Goal: Task Accomplishment & Management: Use online tool/utility

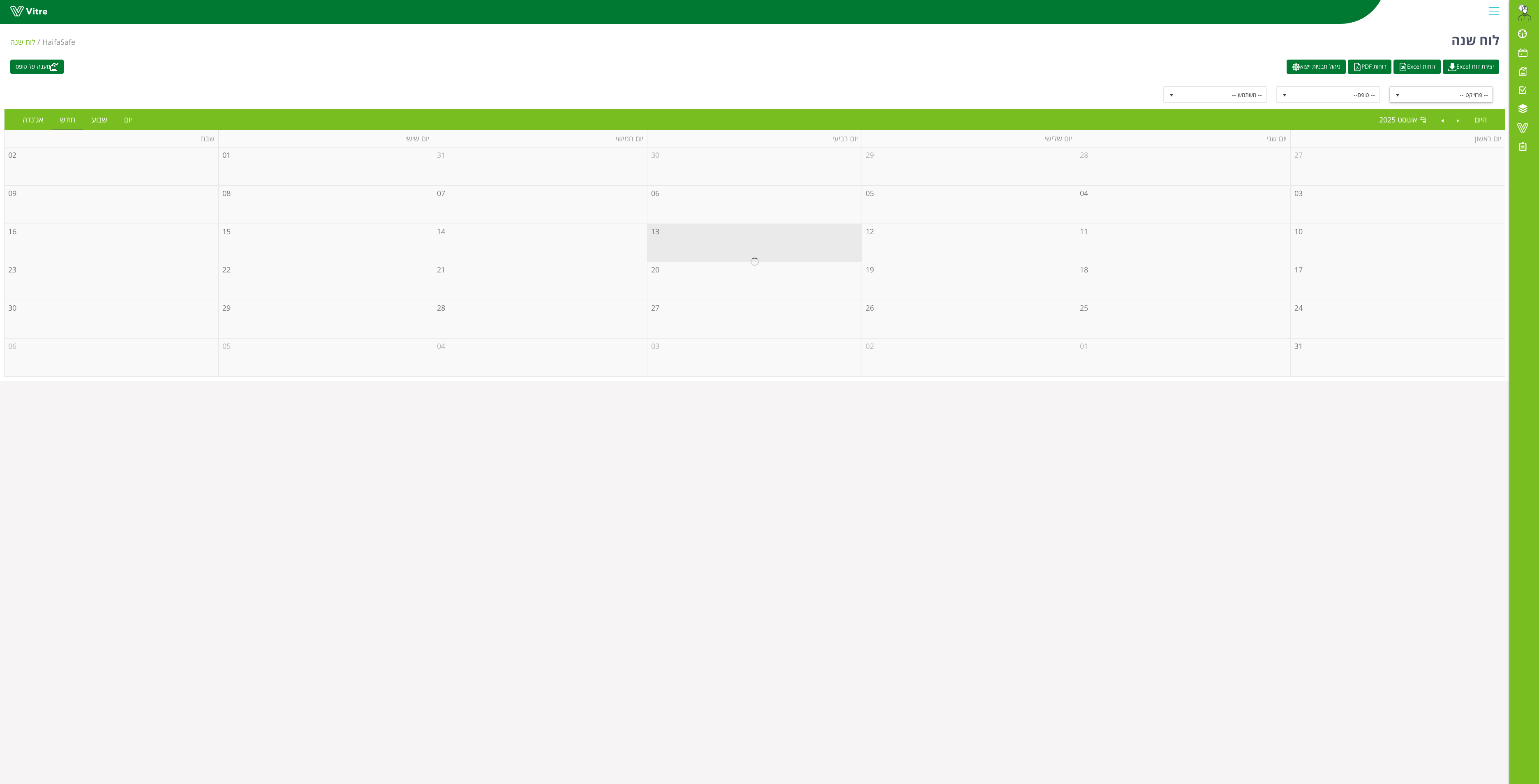
click at [1395, 93] on span "select" at bounding box center [1398, 95] width 7 height 7
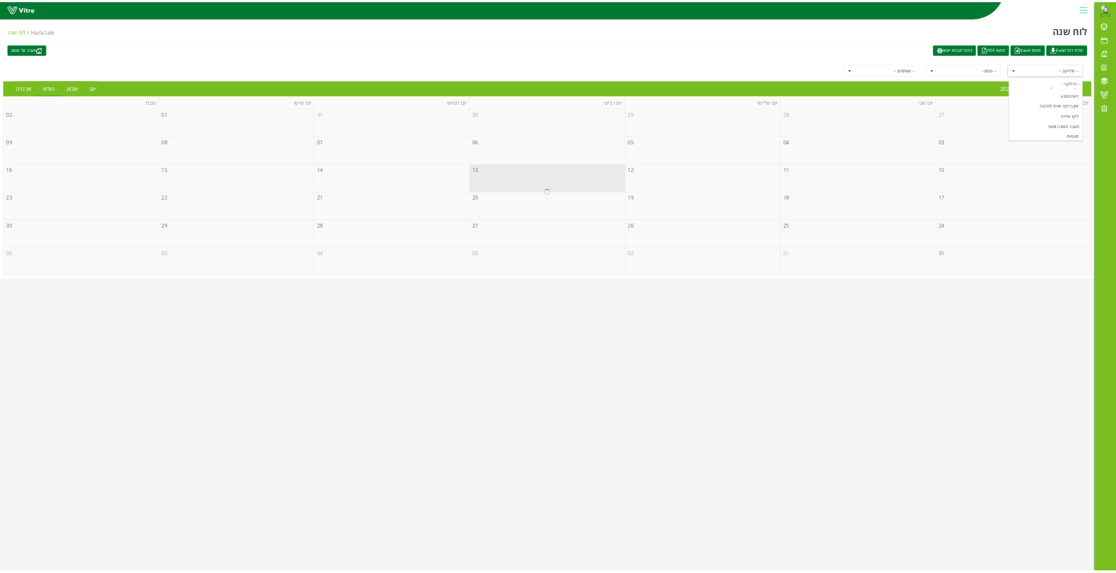
scroll to position [141, 0]
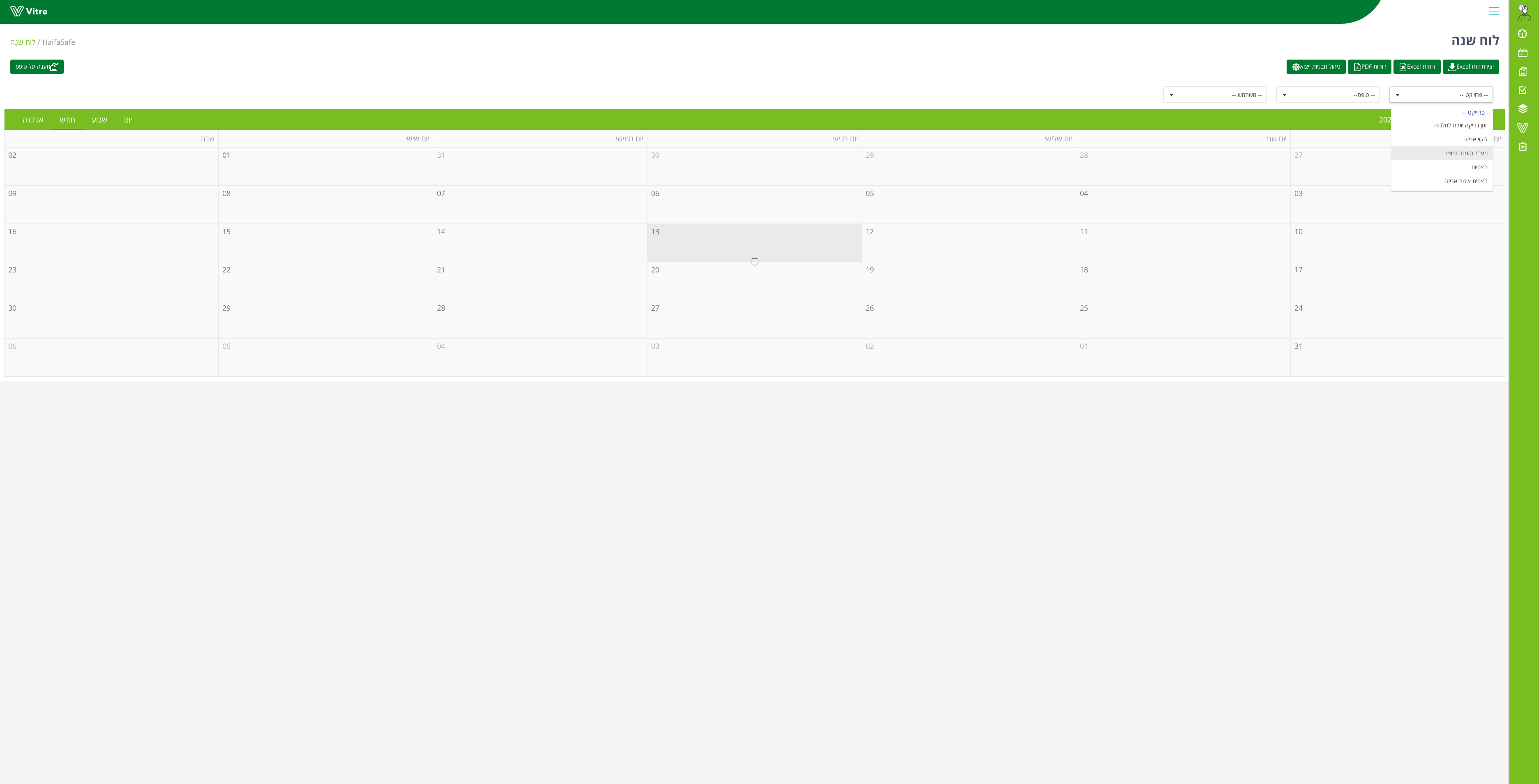
click at [1460, 153] on li "מעבר הזמנה ומוצר" at bounding box center [1442, 153] width 101 height 14
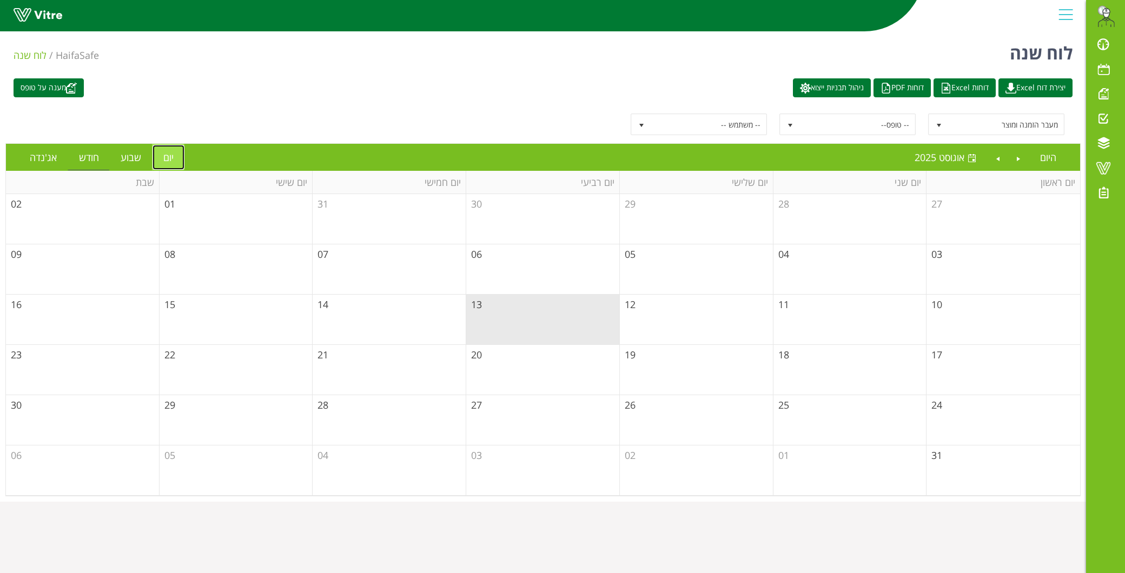
click at [163, 155] on link "יום" at bounding box center [169, 157] width 32 height 25
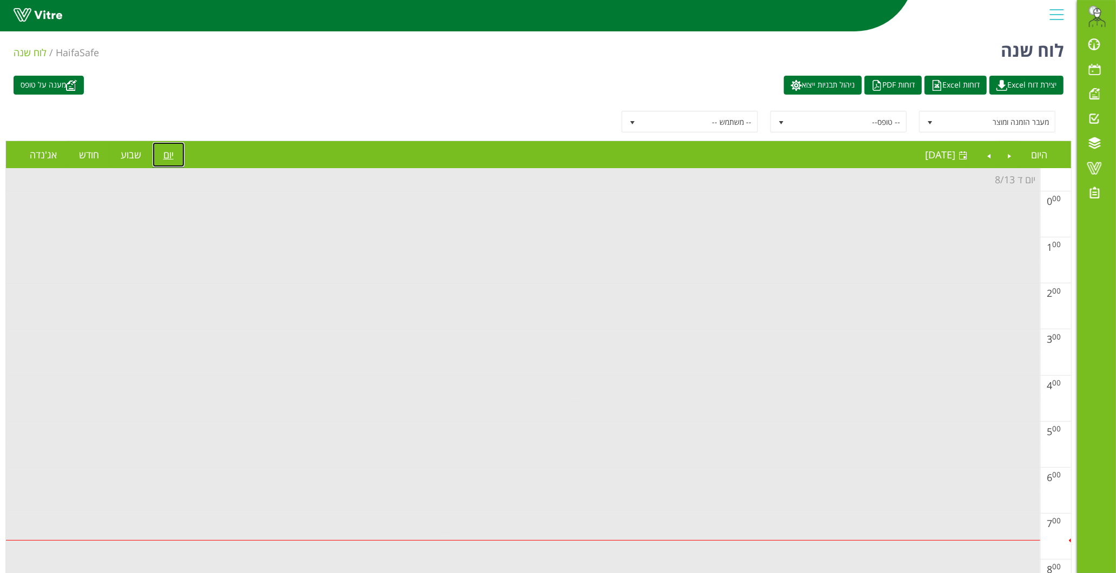
scroll to position [0, 0]
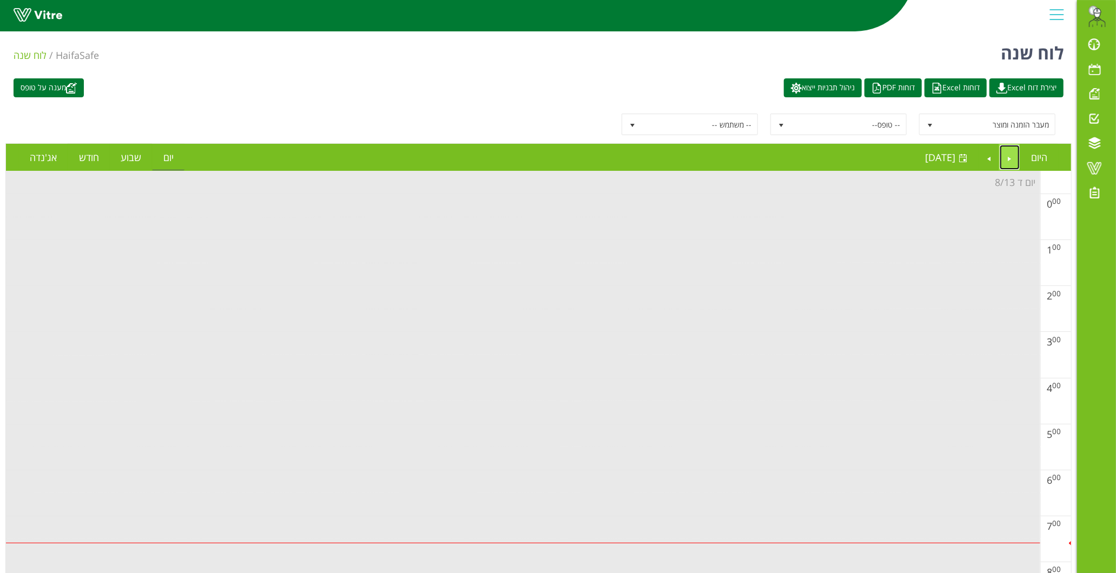
click at [1011, 154] on link "Previous" at bounding box center [1010, 157] width 21 height 25
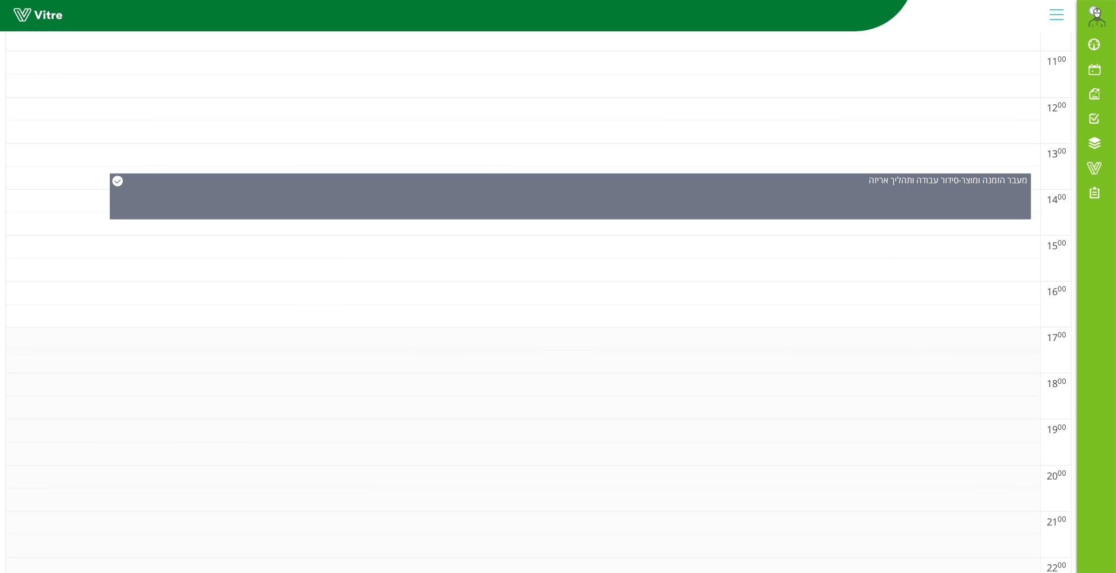
scroll to position [734, 0]
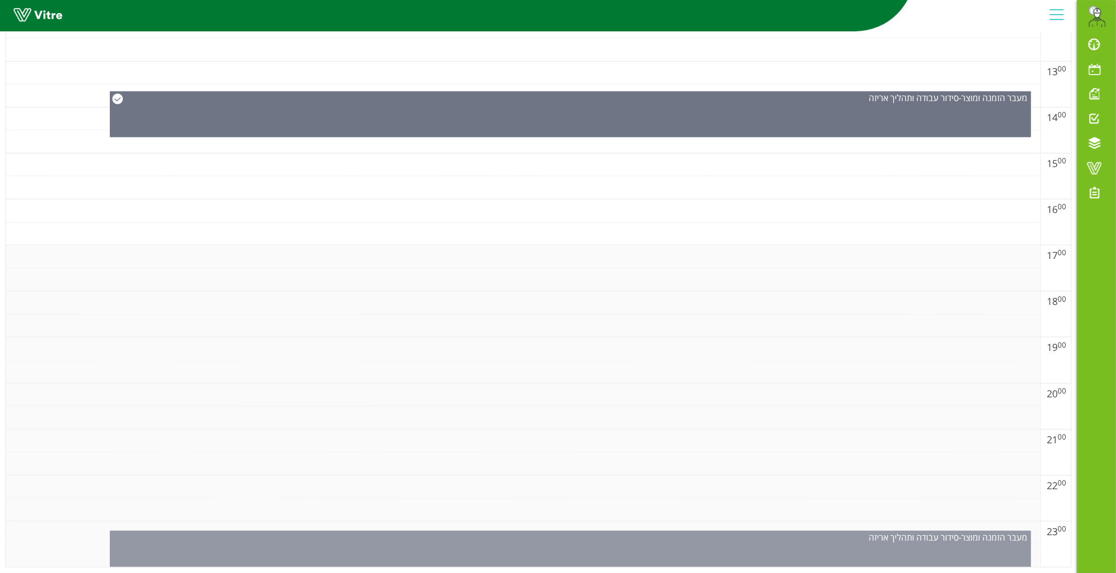
click at [684, 548] on div "מעבר הזמנה ומוצר - סידור עבודה ותהליך אריזה" at bounding box center [571, 550] width 922 height 39
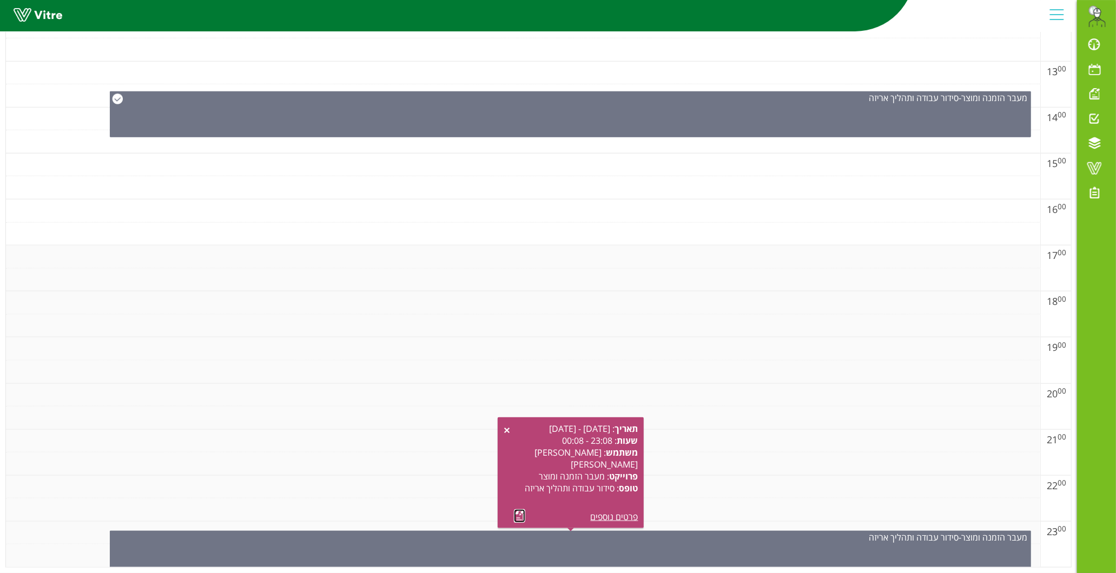
click at [518, 510] on link at bounding box center [519, 517] width 11 height 14
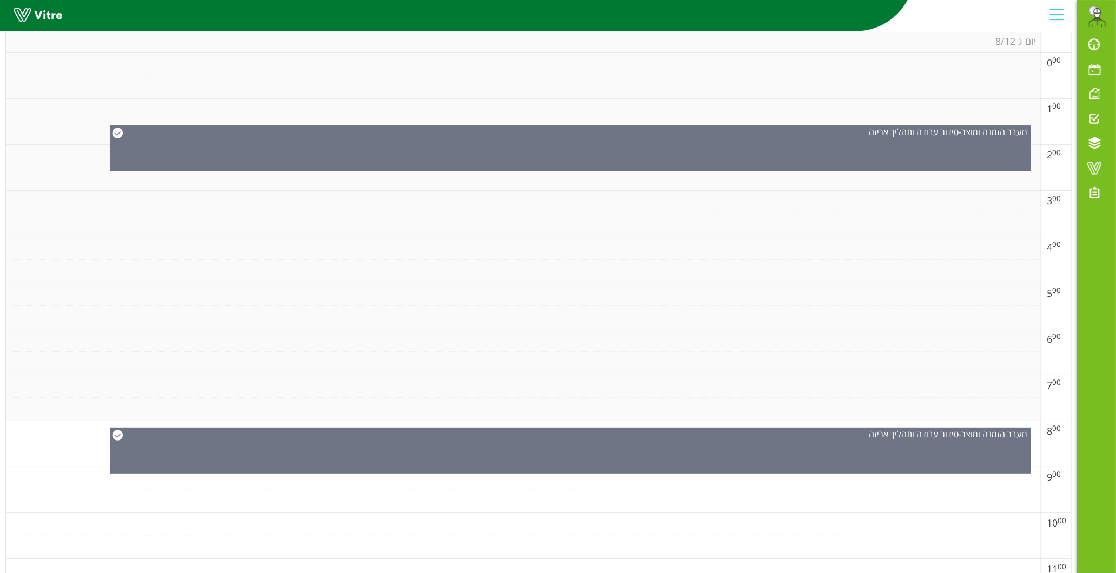
scroll to position [0, 0]
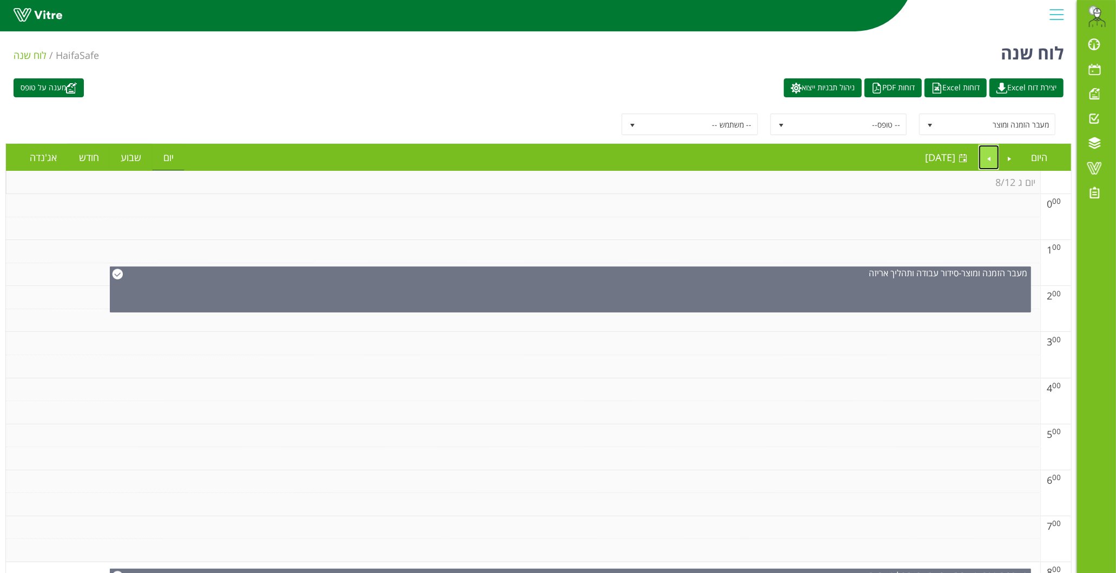
click at [988, 153] on link "Next" at bounding box center [988, 157] width 21 height 25
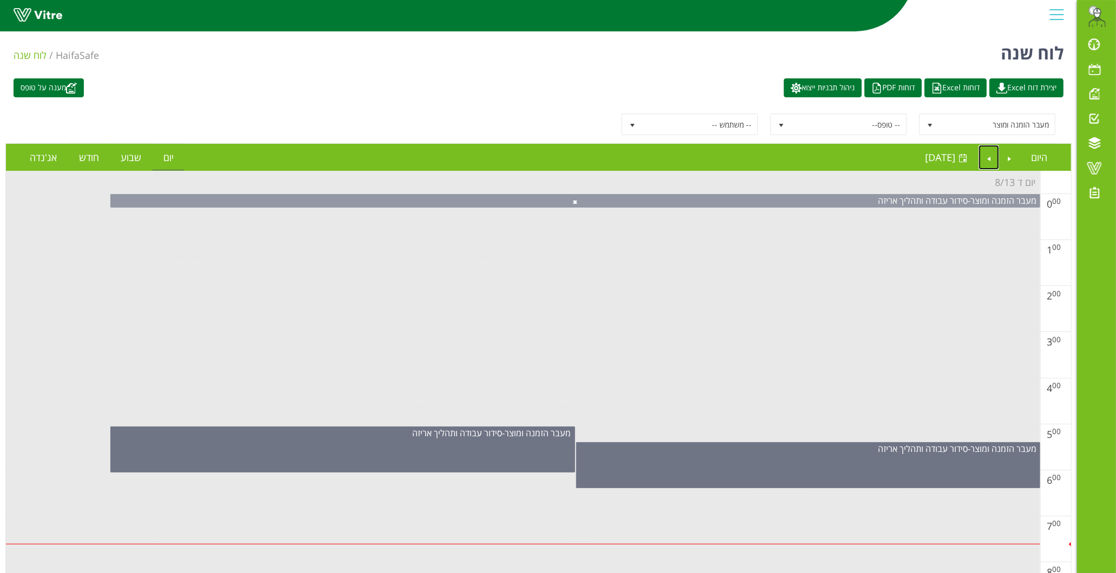
click at [575, 201] on span at bounding box center [575, 202] width 9 height 9
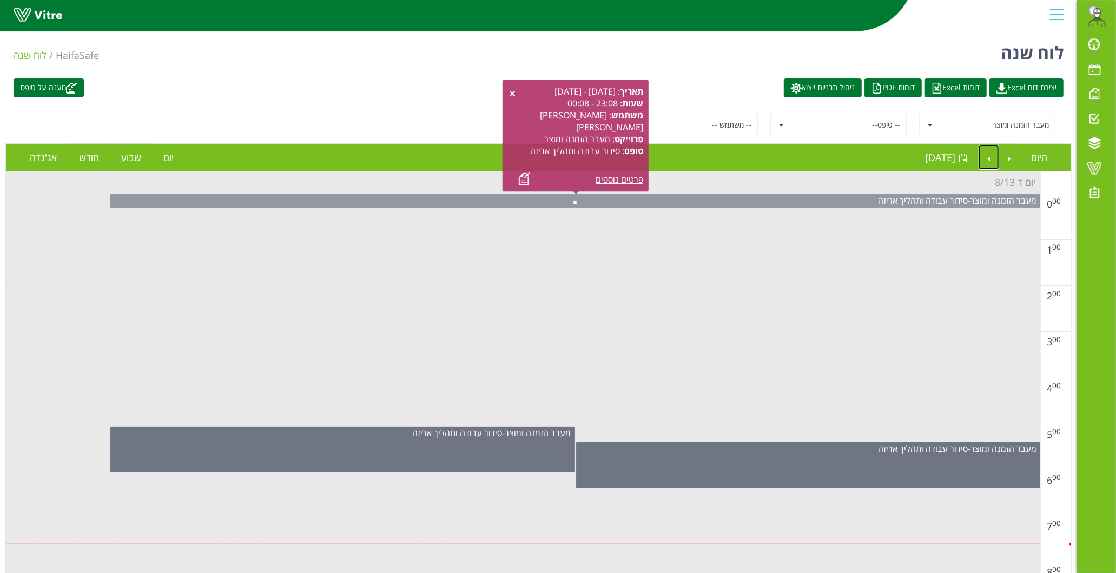
click at [580, 201] on span at bounding box center [575, 200] width 929 height 13
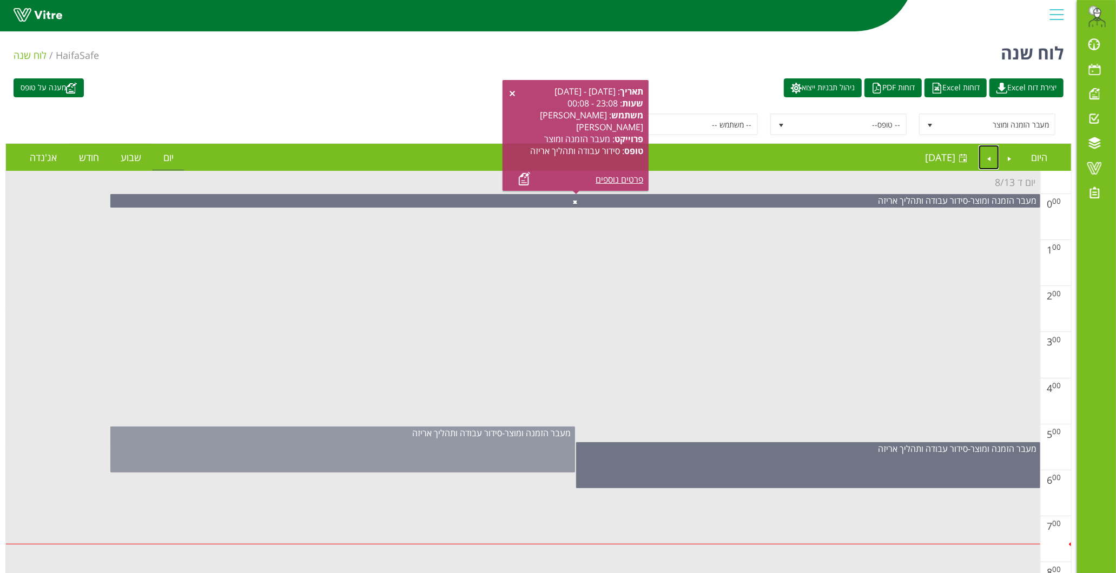
click at [544, 461] on div "מעבר הזמנה ומוצר - סידור עבודה ותהליך אריזה" at bounding box center [342, 450] width 464 height 46
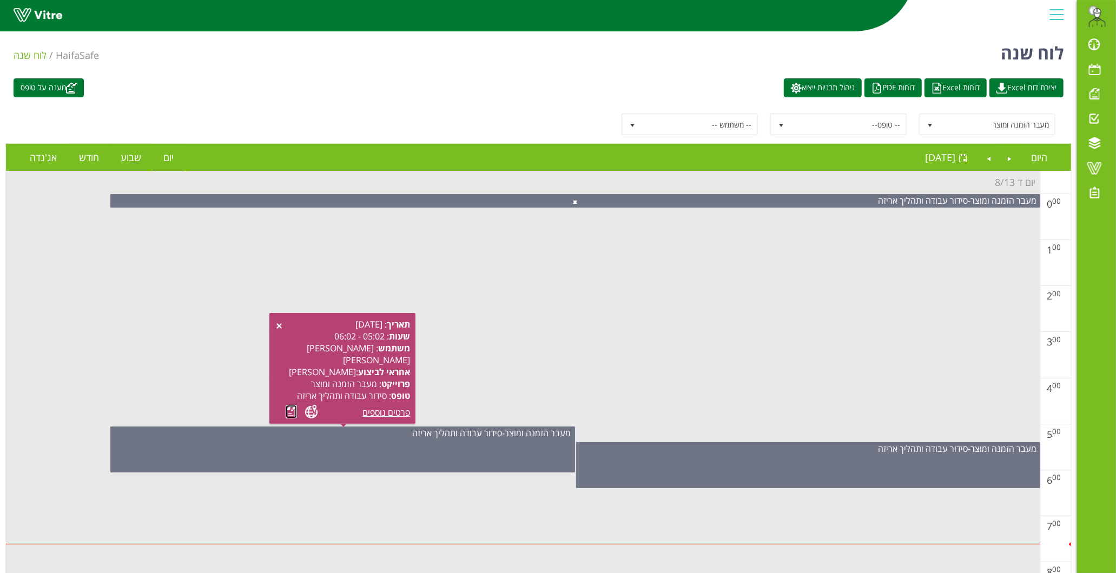
click at [289, 409] on link at bounding box center [291, 412] width 11 height 14
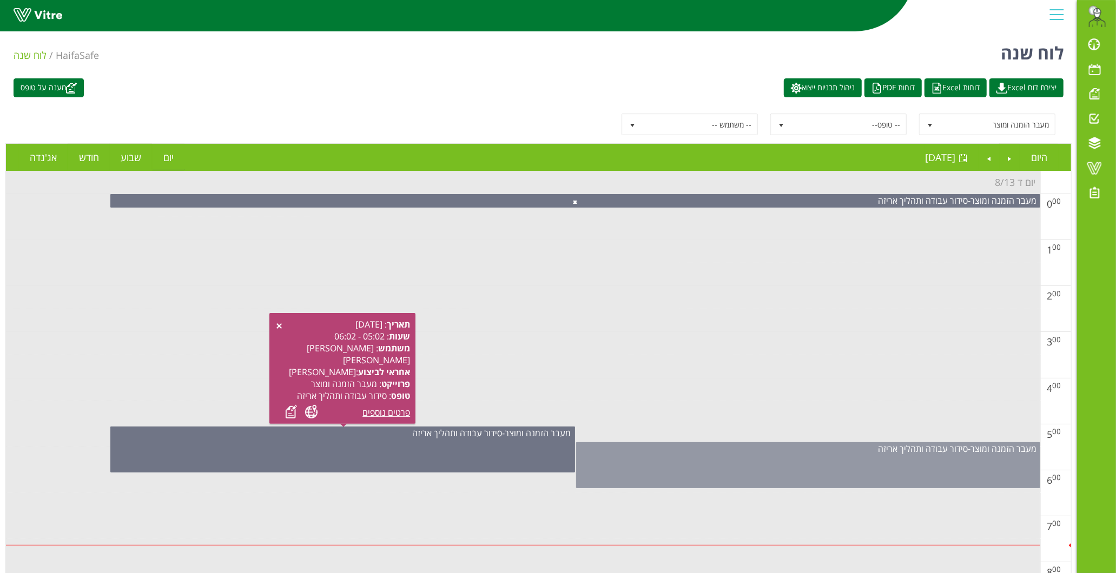
click at [764, 472] on div "מעבר הזמנה ומוצר - סידור עבודה ותהליך אריזה" at bounding box center [808, 465] width 464 height 46
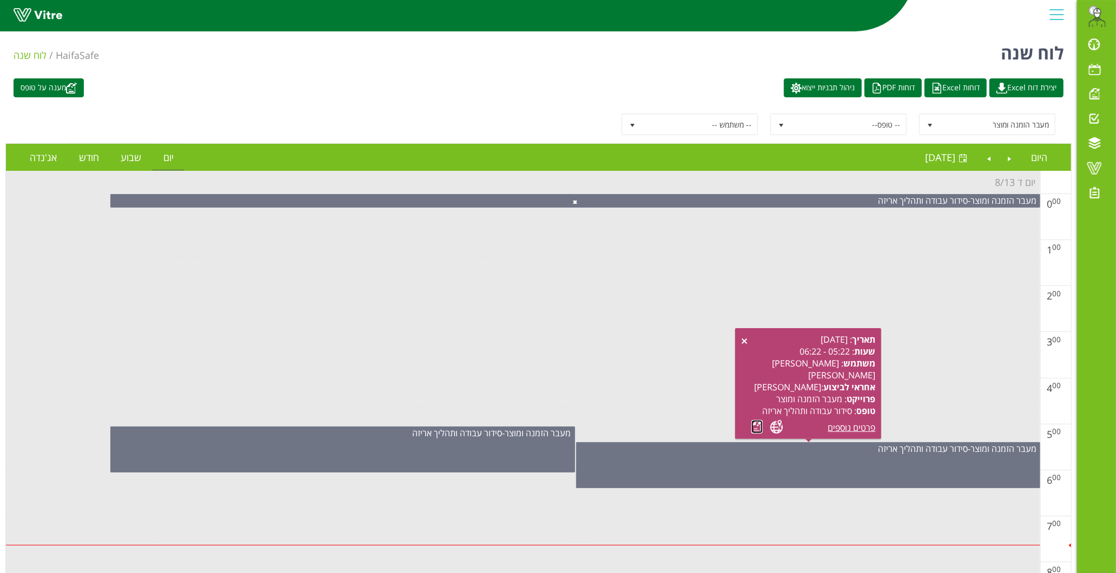
click at [759, 429] on link at bounding box center [756, 427] width 11 height 14
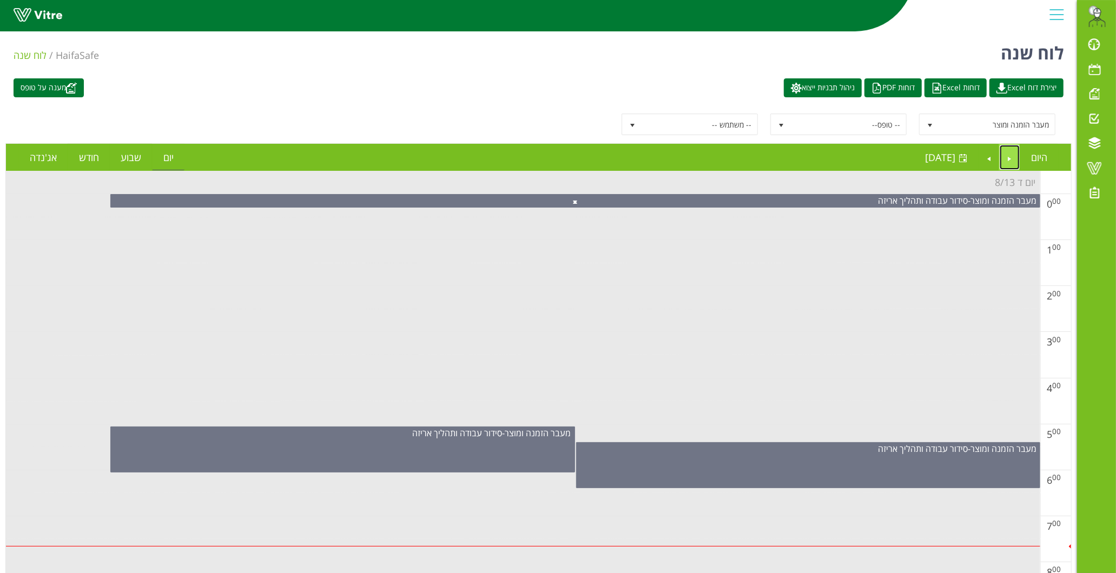
click at [1012, 157] on link "Previous" at bounding box center [1010, 157] width 21 height 25
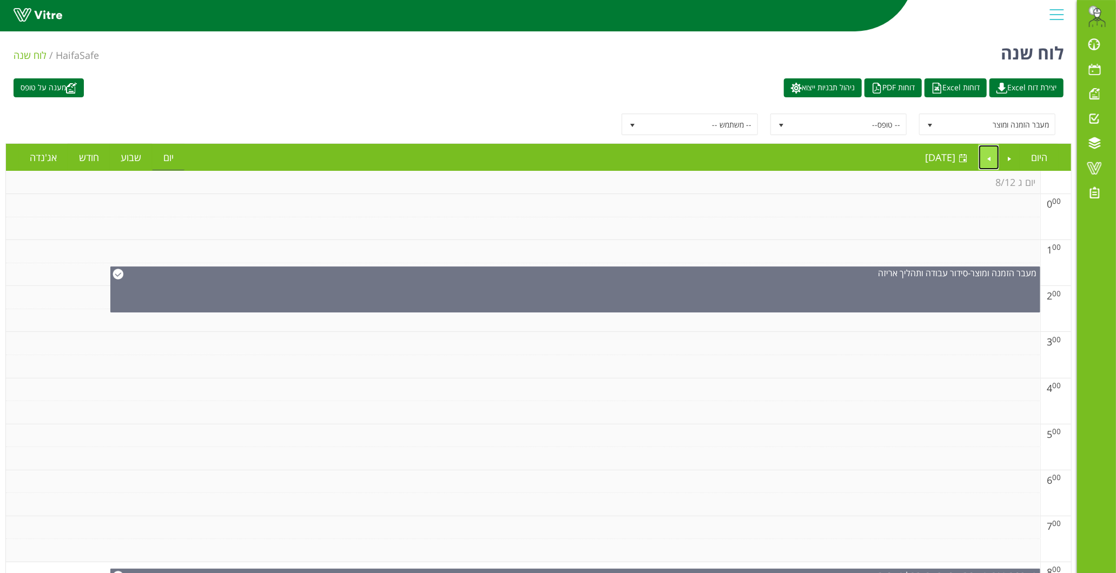
click at [992, 158] on link "Next" at bounding box center [988, 157] width 21 height 25
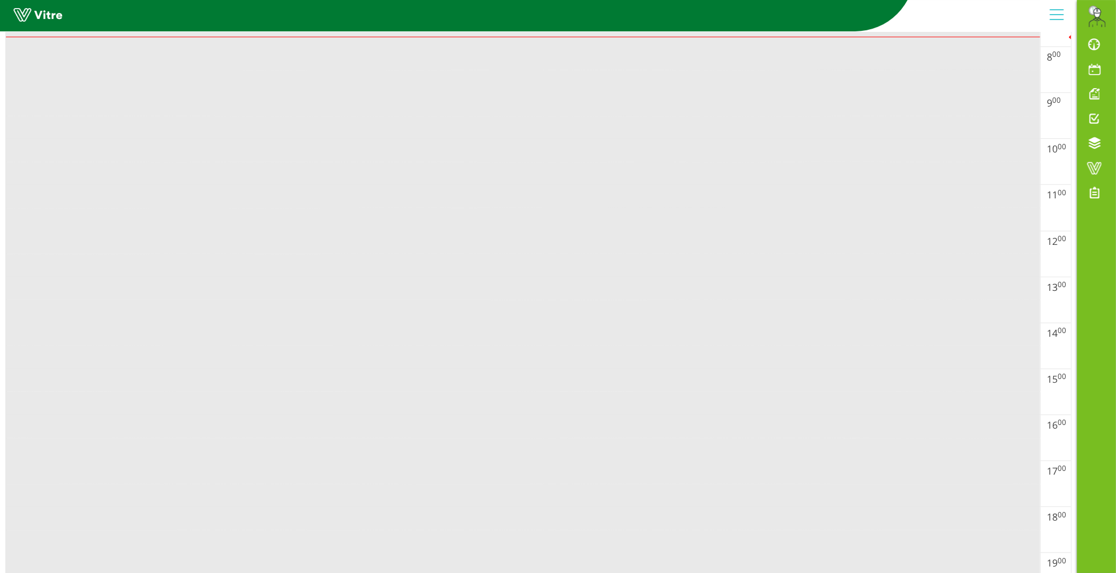
scroll to position [661, 0]
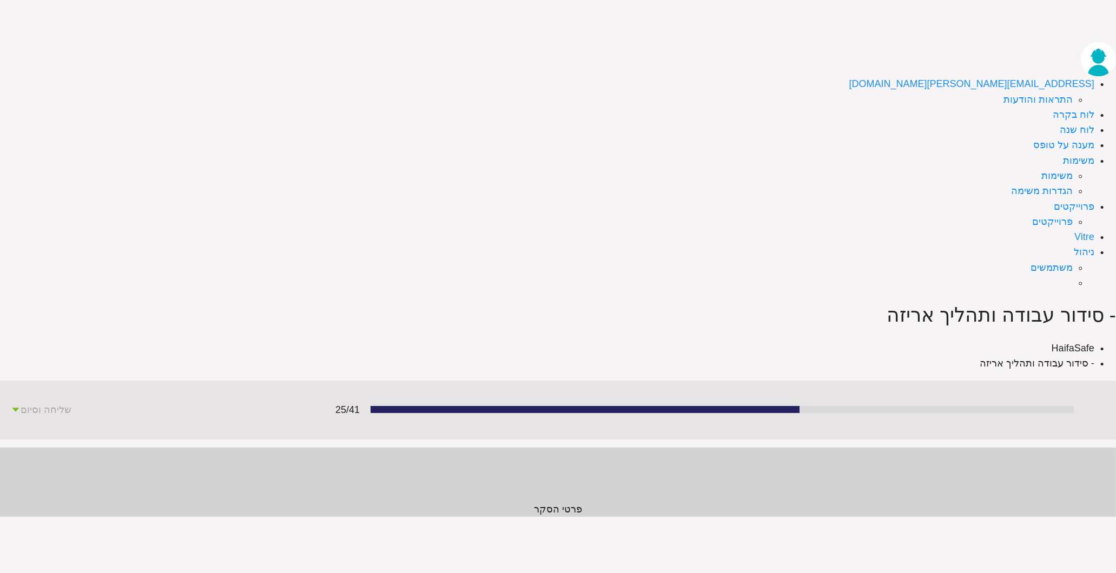
click at [570, 547] on div at bounding box center [558, 559] width 24 height 24
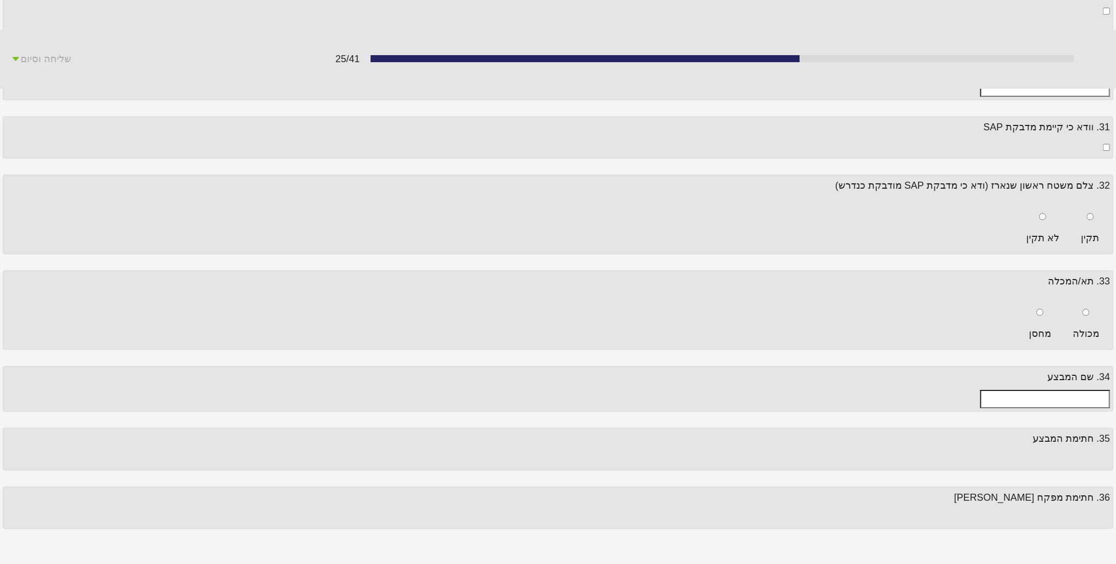
scroll to position [12410, 0]
click at [30, 452] on div at bounding box center [558, 452] width 1104 height 0
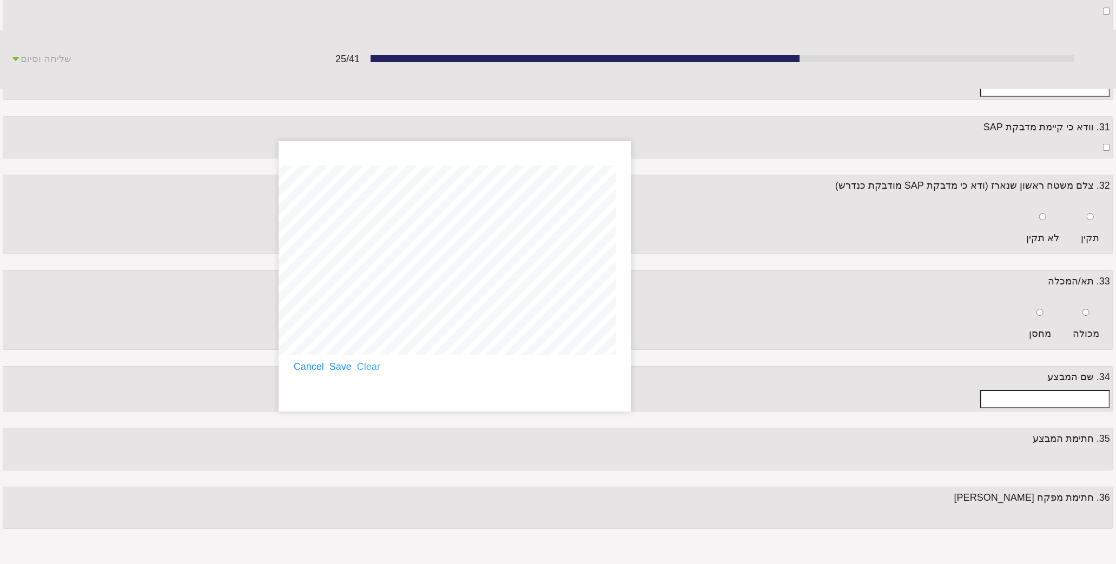
click at [380, 368] on link "Clear" at bounding box center [368, 366] width 23 height 15
click at [317, 368] on link "Cancel" at bounding box center [309, 366] width 30 height 15
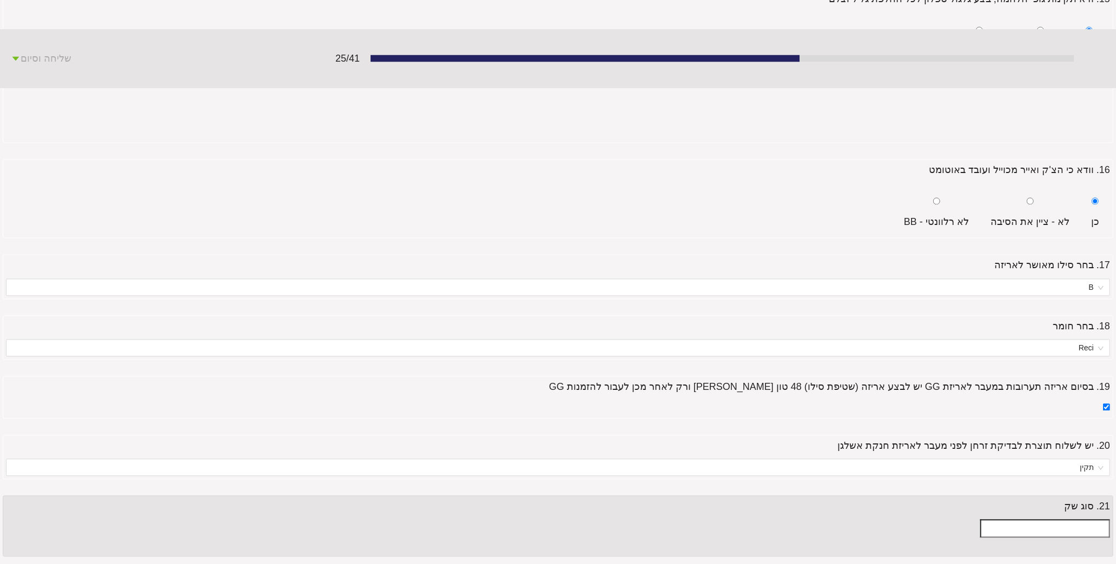
scroll to position [0, 0]
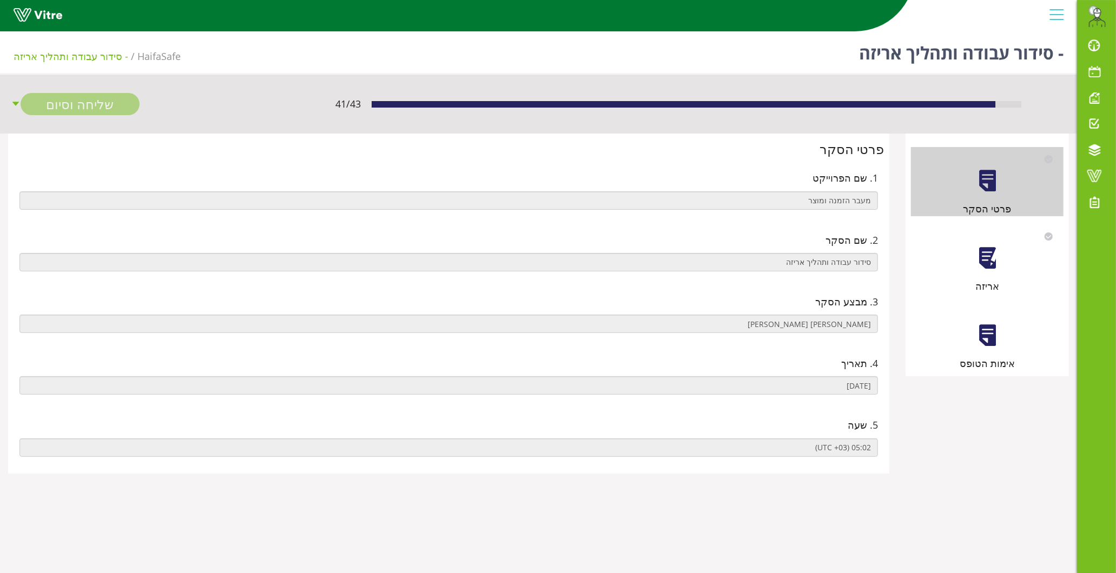
click at [981, 255] on div at bounding box center [987, 258] width 24 height 24
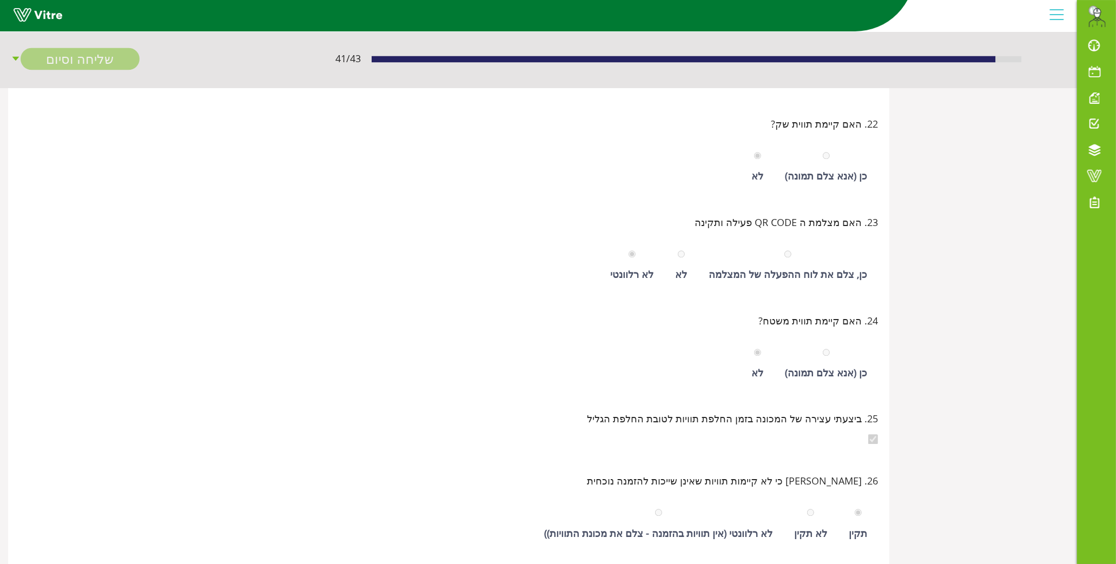
scroll to position [44, 0]
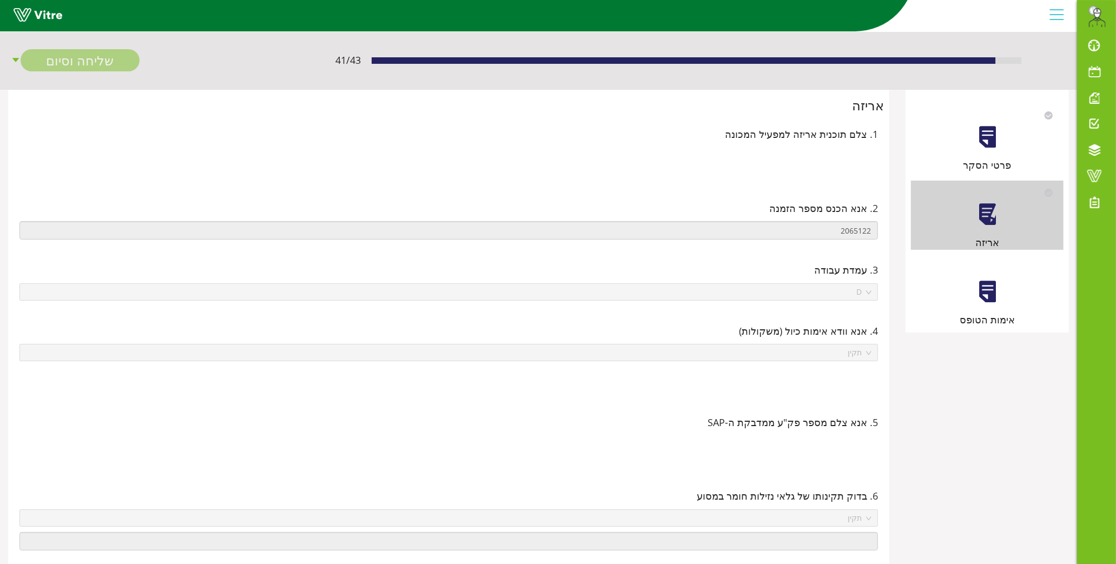
click at [983, 299] on div at bounding box center [987, 292] width 24 height 24
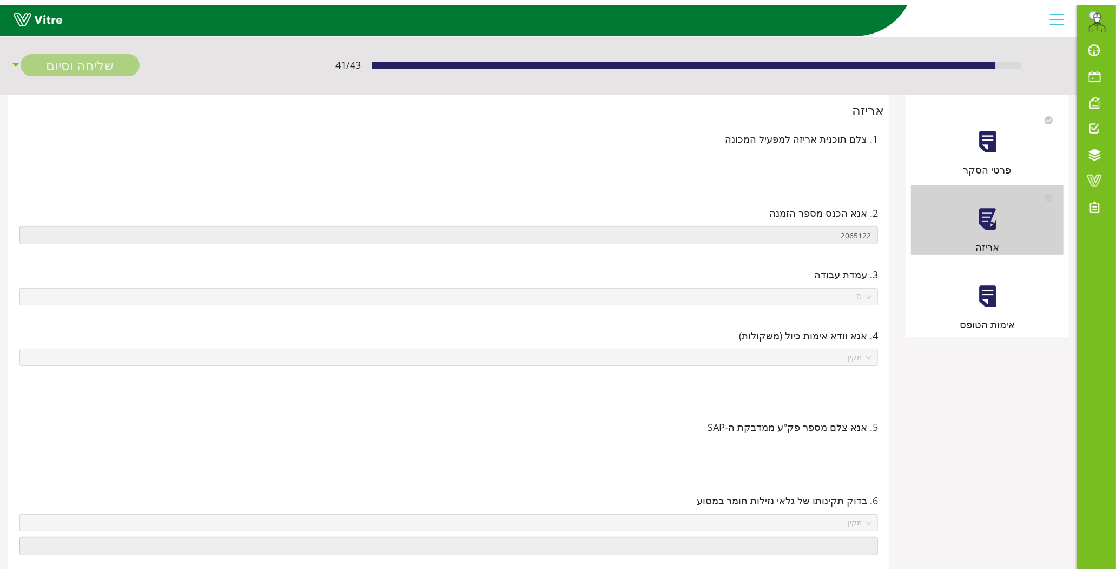
scroll to position [0, 0]
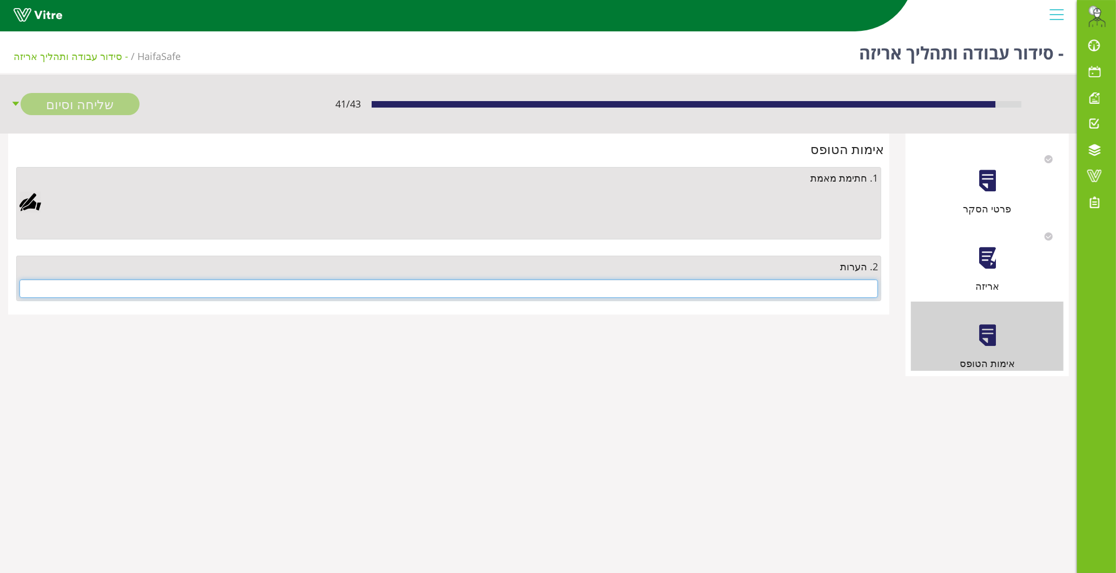
click at [833, 293] on input "text" at bounding box center [448, 289] width 858 height 18
type input "ק"
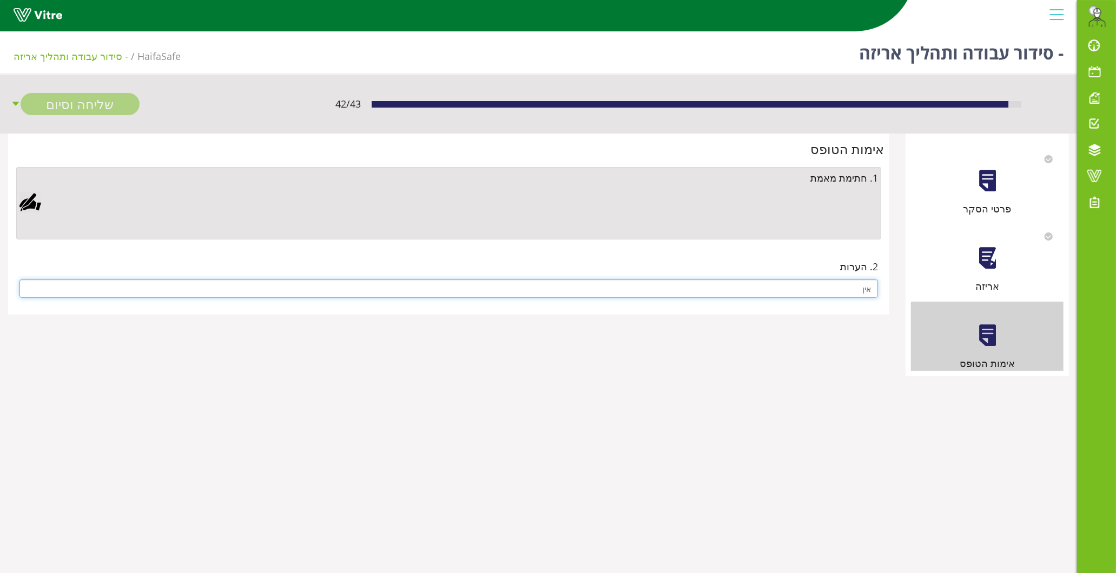
type input "אין"
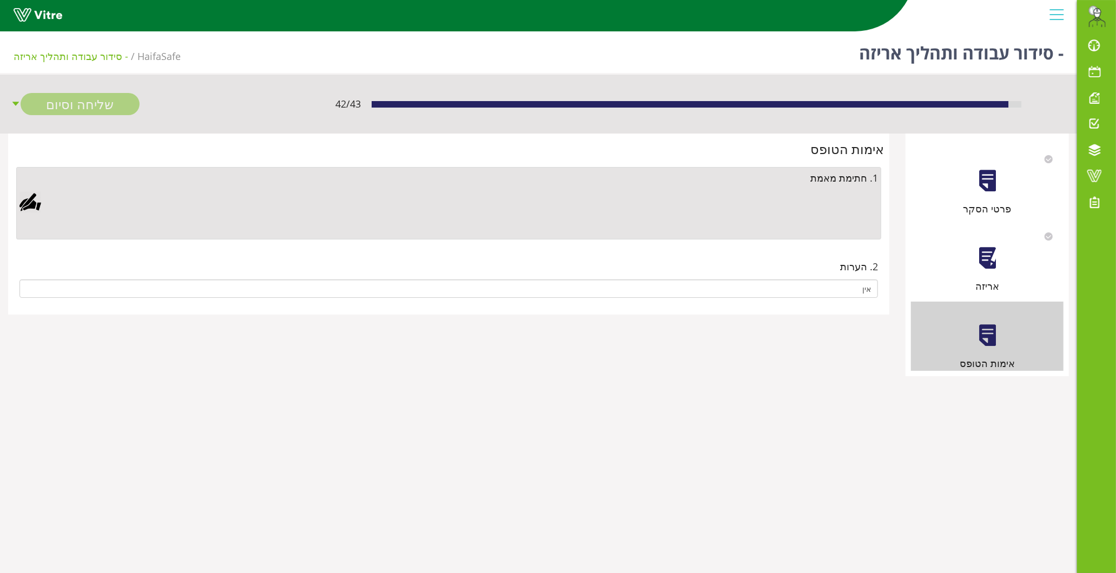
click at [30, 203] on div at bounding box center [30, 202] width 22 height 22
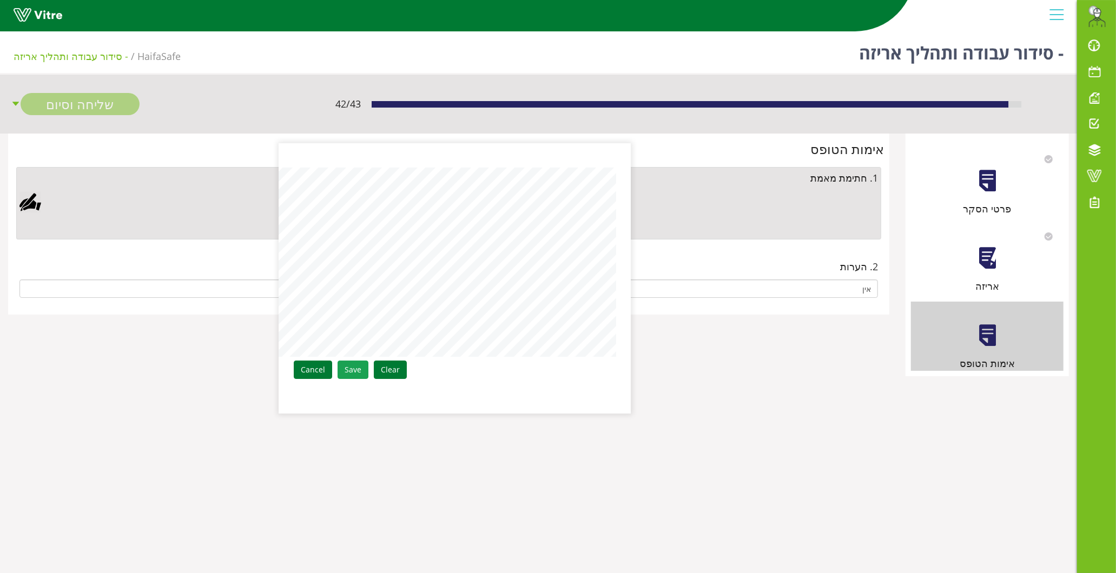
click at [355, 369] on link "Save" at bounding box center [353, 370] width 31 height 18
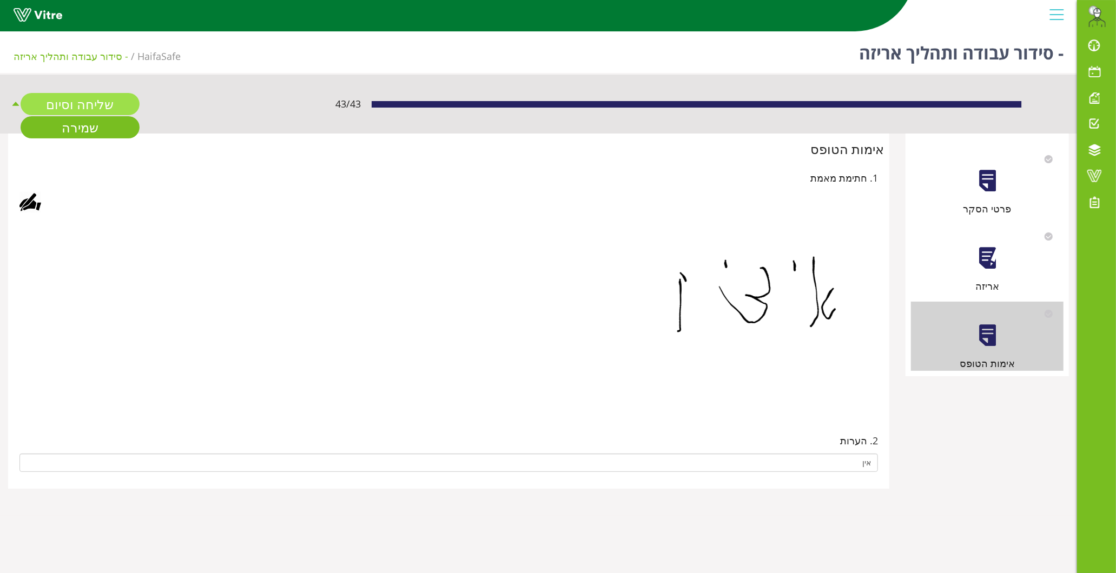
click at [98, 107] on link "שליחה וסיום" at bounding box center [80, 104] width 119 height 22
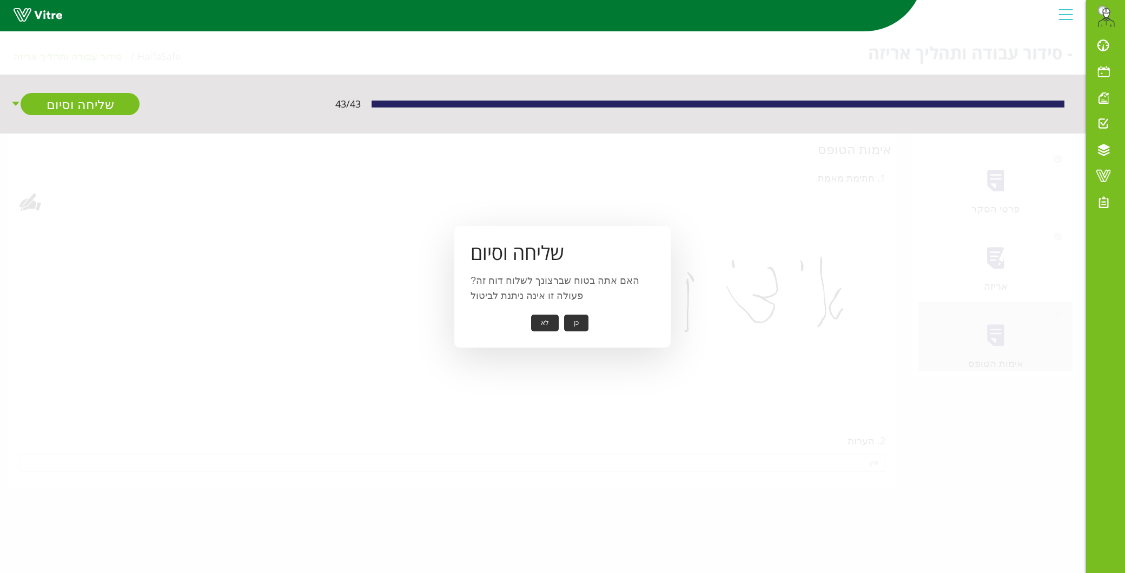
click at [580, 325] on button "כן" at bounding box center [576, 323] width 24 height 17
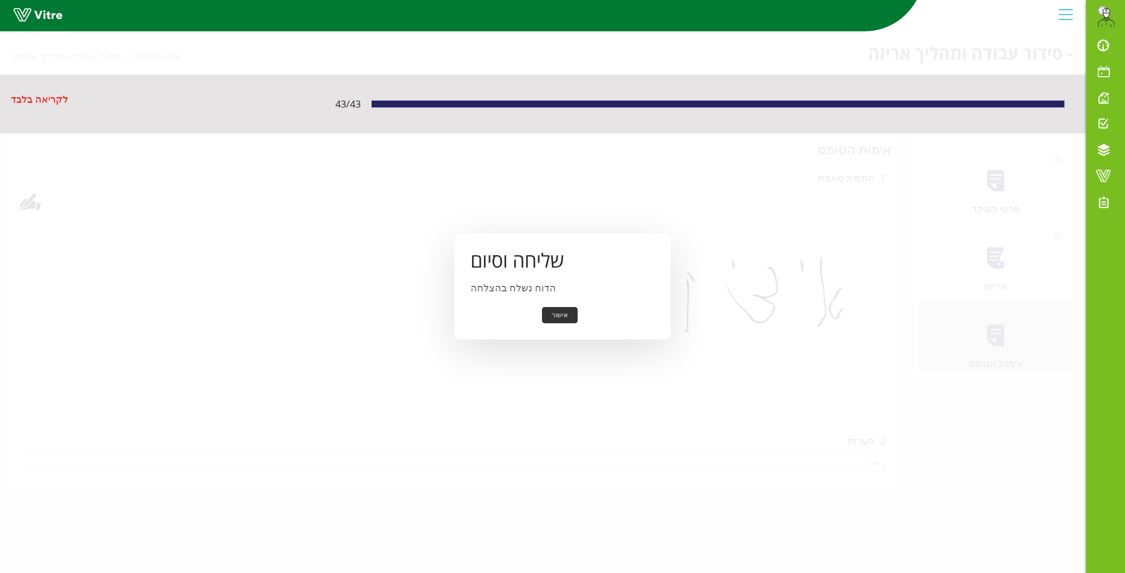
click at [567, 310] on button "אישור" at bounding box center [560, 315] width 36 height 17
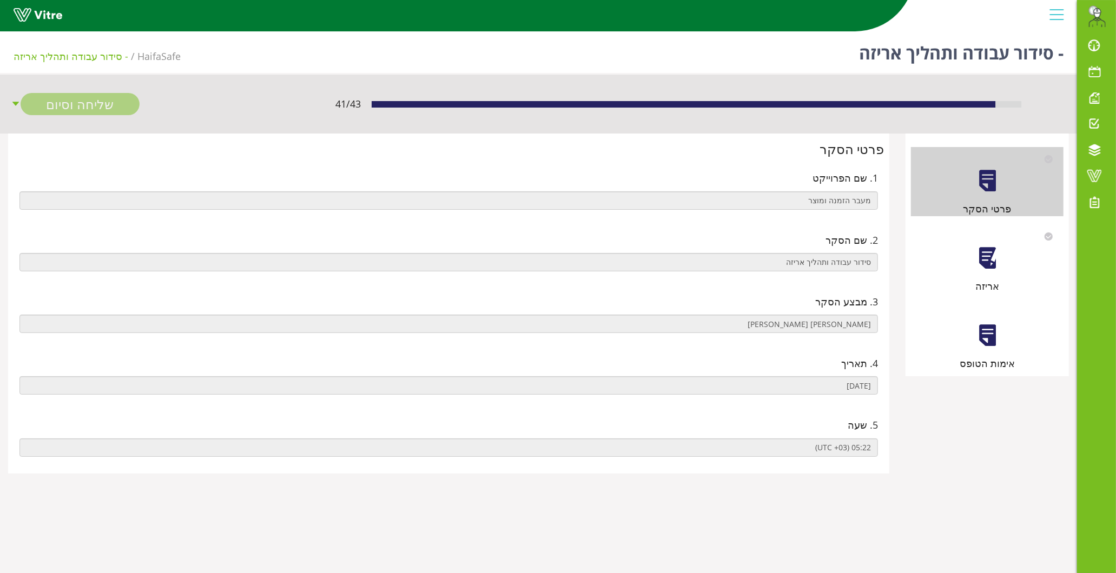
click at [993, 257] on div at bounding box center [987, 258] width 24 height 24
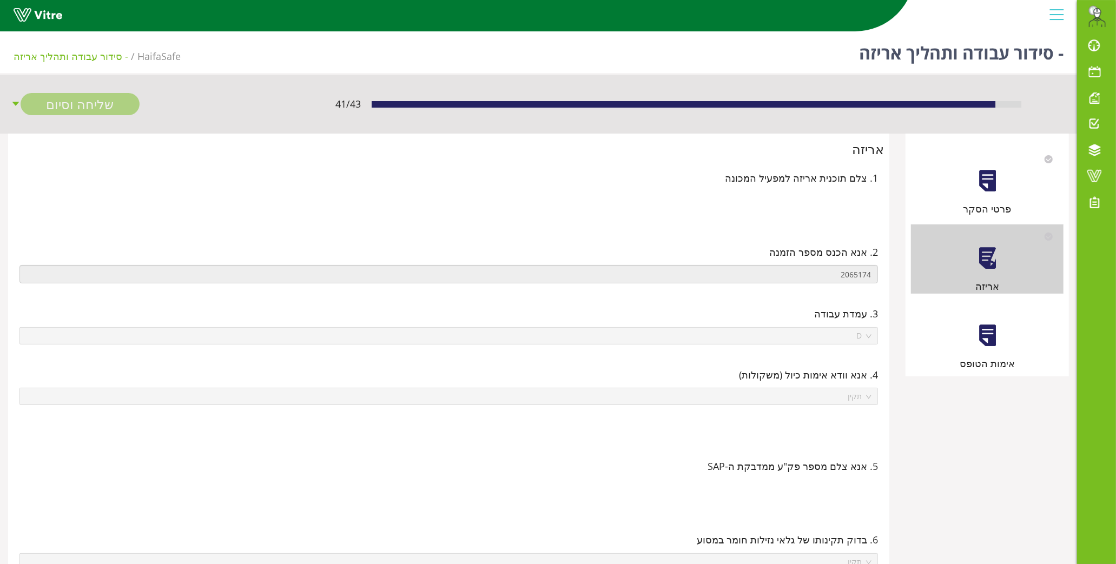
click at [978, 347] on div at bounding box center [987, 335] width 24 height 24
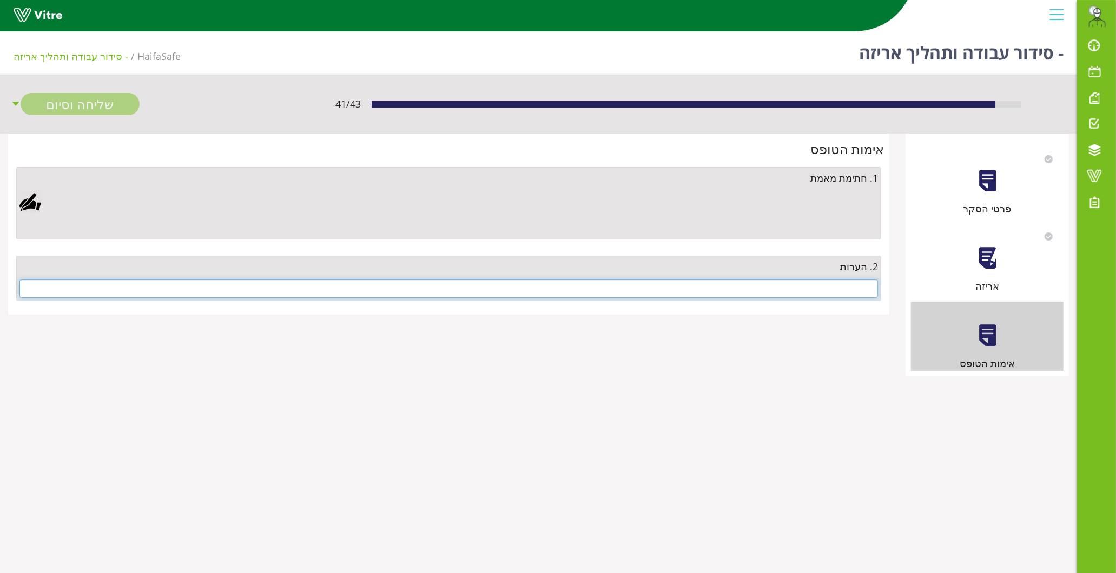
click at [826, 287] on input "text" at bounding box center [448, 289] width 858 height 18
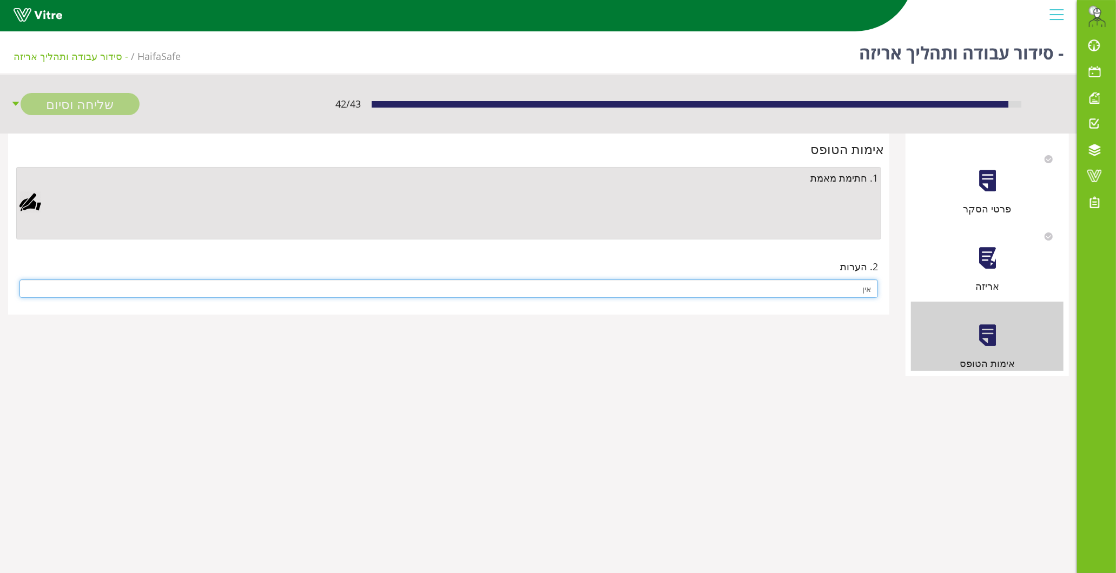
type input "אין"
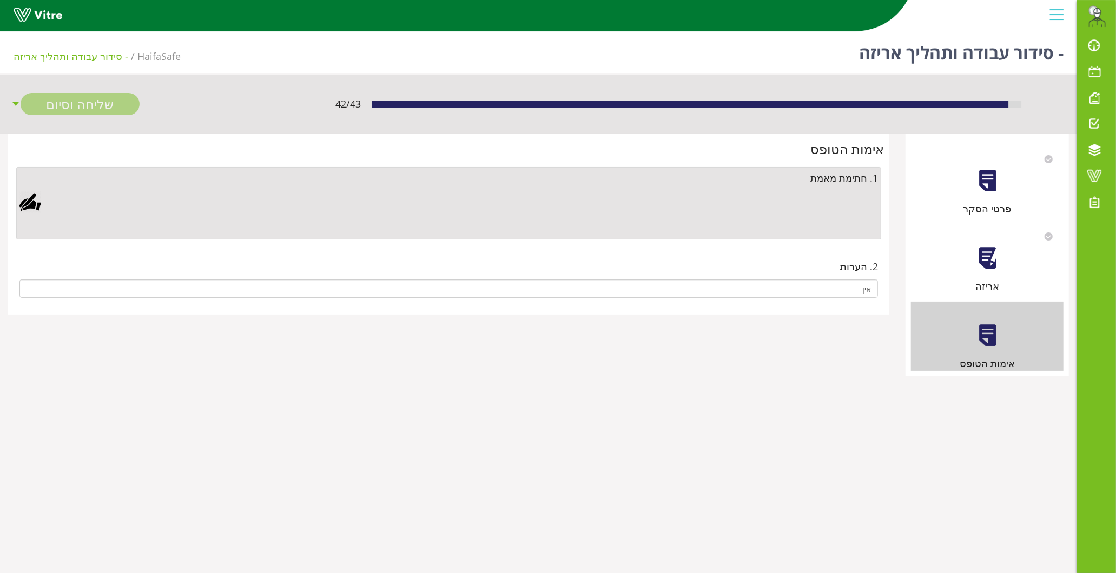
click at [29, 201] on div at bounding box center [30, 202] width 22 height 22
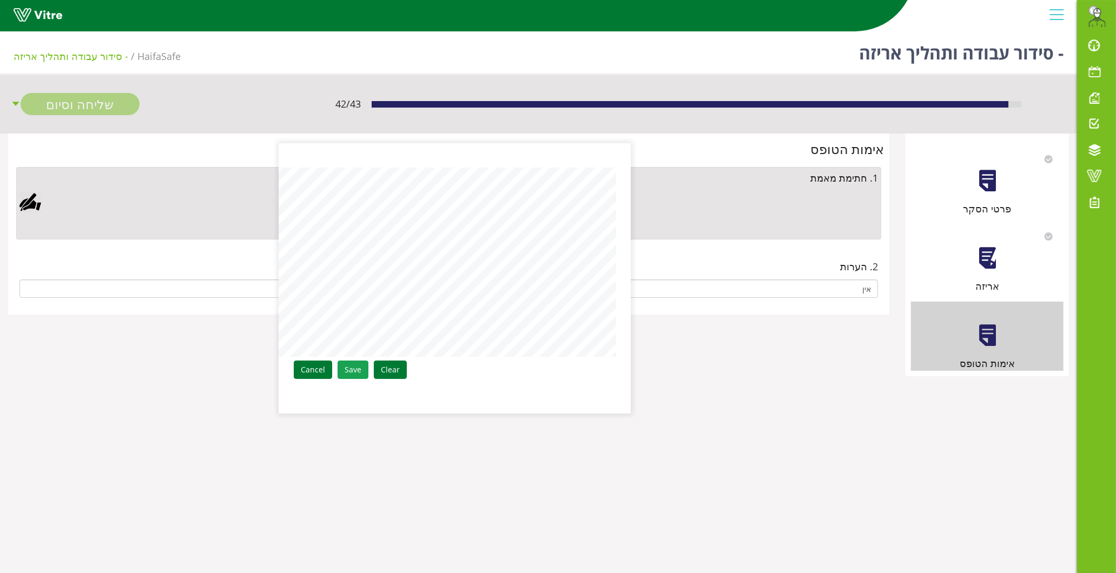
click at [351, 368] on link "Save" at bounding box center [353, 370] width 31 height 18
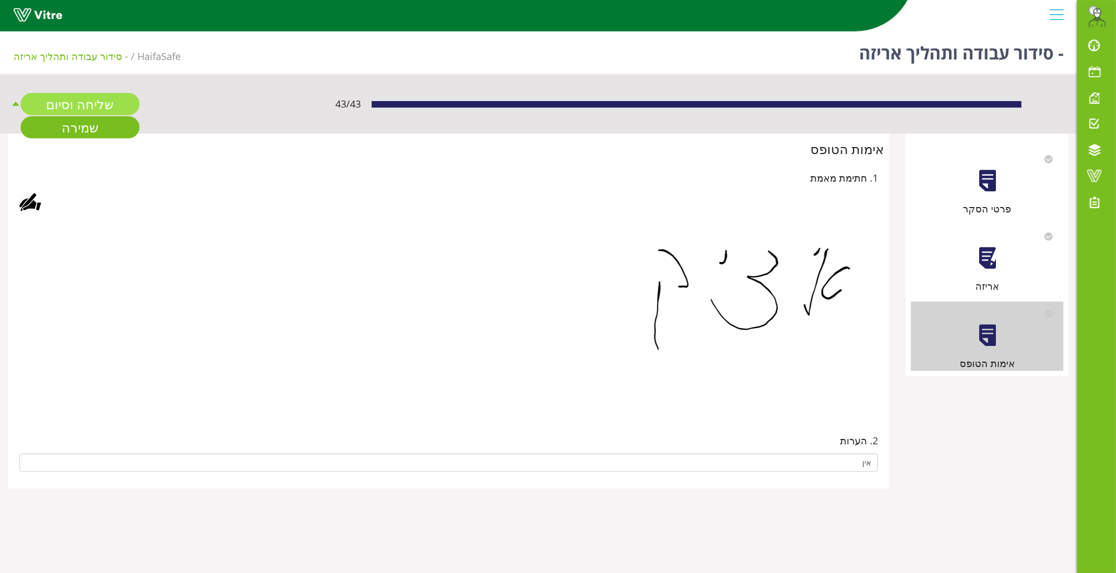
click at [91, 107] on link "שליחה וסיום" at bounding box center [80, 104] width 119 height 22
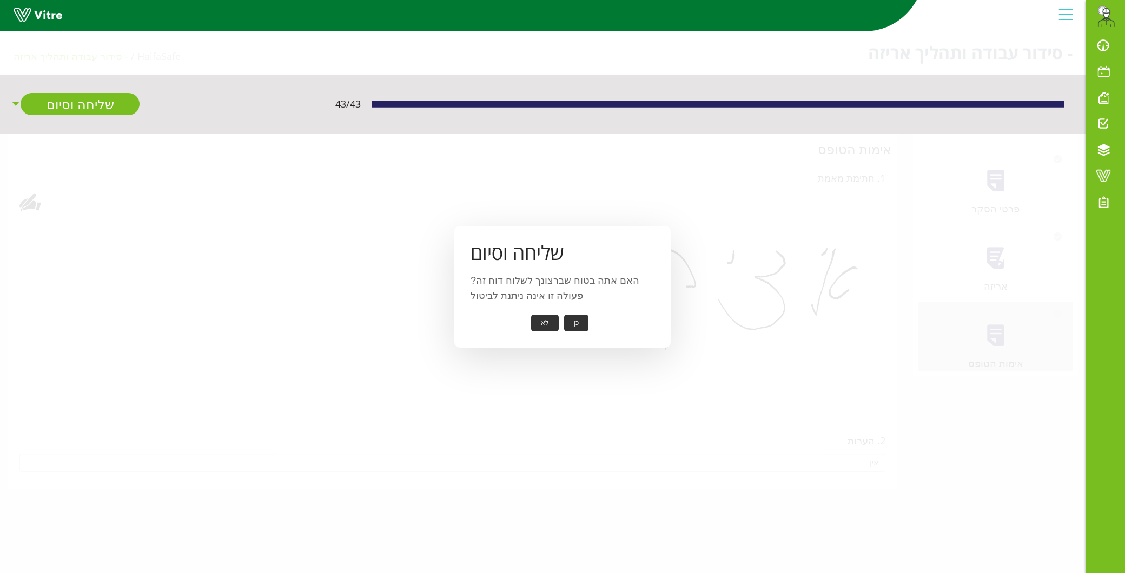
click at [577, 327] on button "כן" at bounding box center [576, 323] width 24 height 17
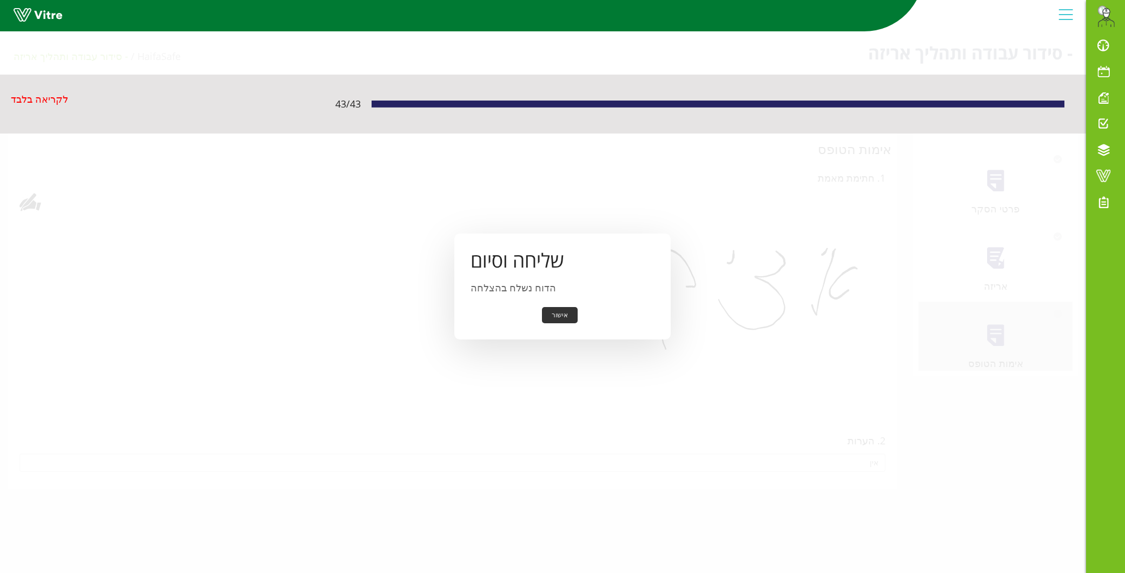
click at [556, 315] on button "אישור" at bounding box center [560, 315] width 36 height 17
